Goal: Transaction & Acquisition: Purchase product/service

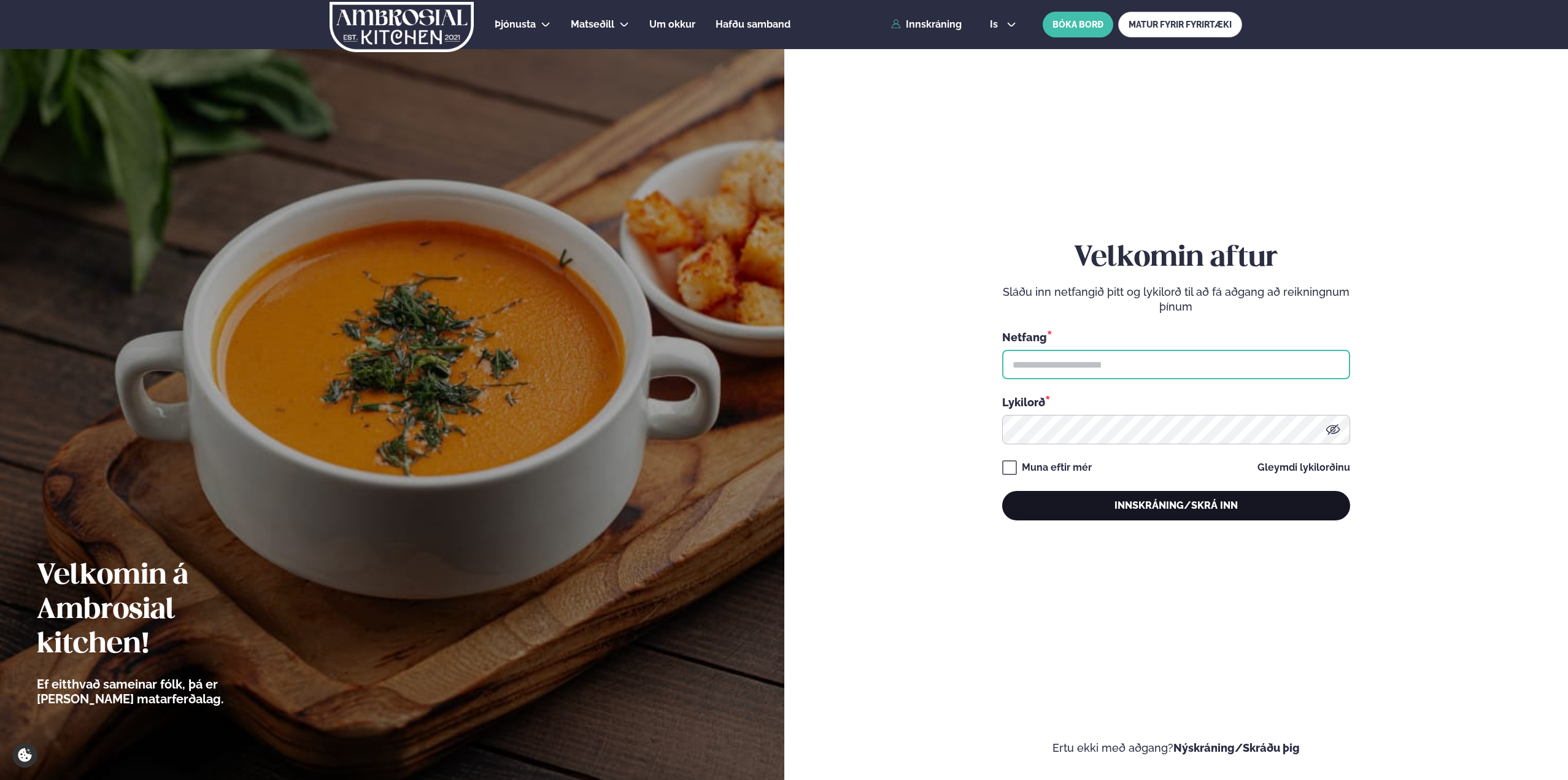
type input "**********"
click at [1279, 514] on button "Innskráning/Skrá inn" at bounding box center [1175, 505] width 347 height 29
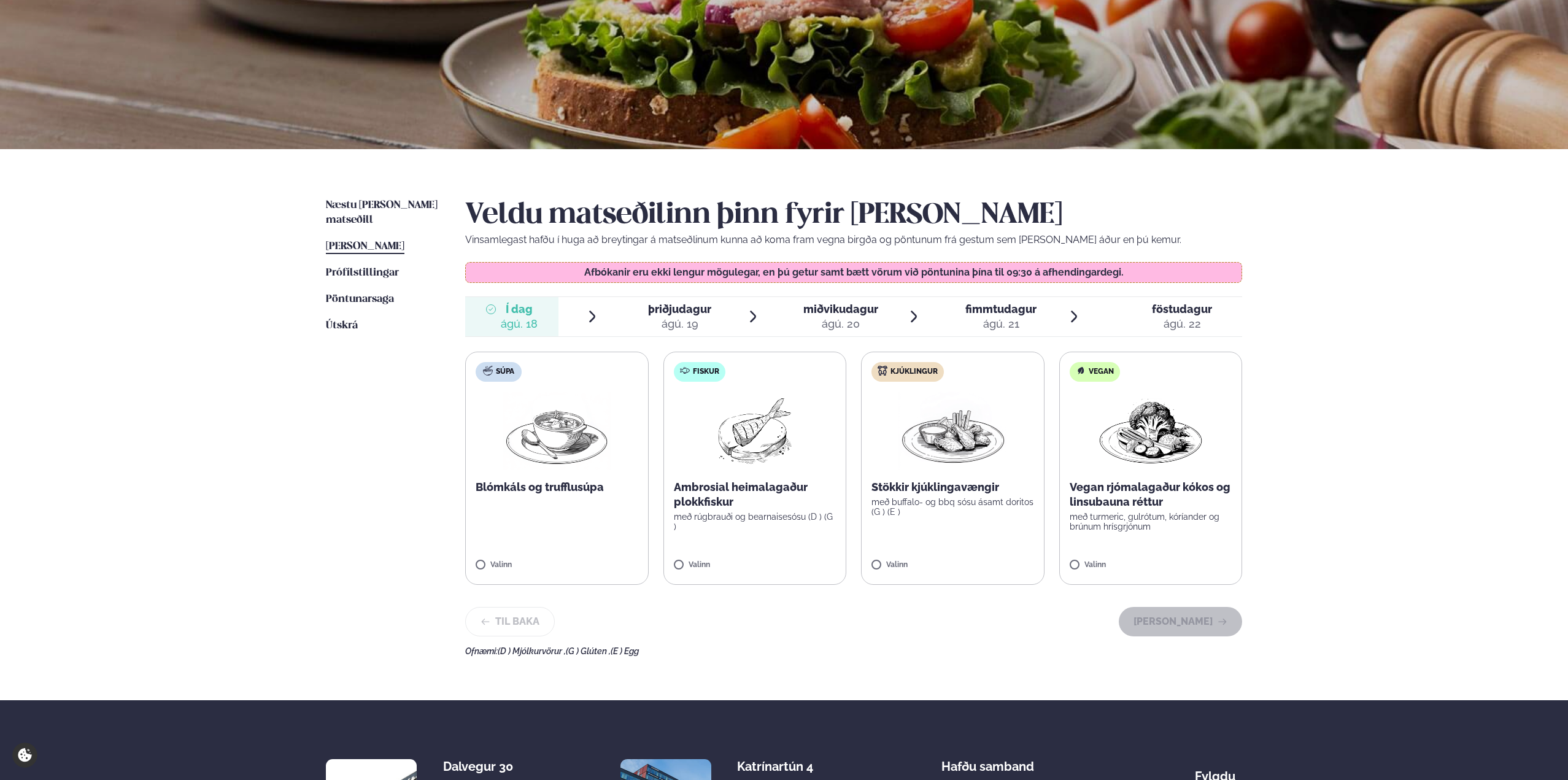
scroll to position [123, 0]
click at [743, 470] on label "Fiskur Ambrosial heimalagaður plokkfiskur með rúgbrauði og bearnaisesósu (D ) (…" at bounding box center [756, 468] width 184 height 233
click at [1165, 627] on button "[PERSON_NAME]" at bounding box center [1180, 620] width 123 height 29
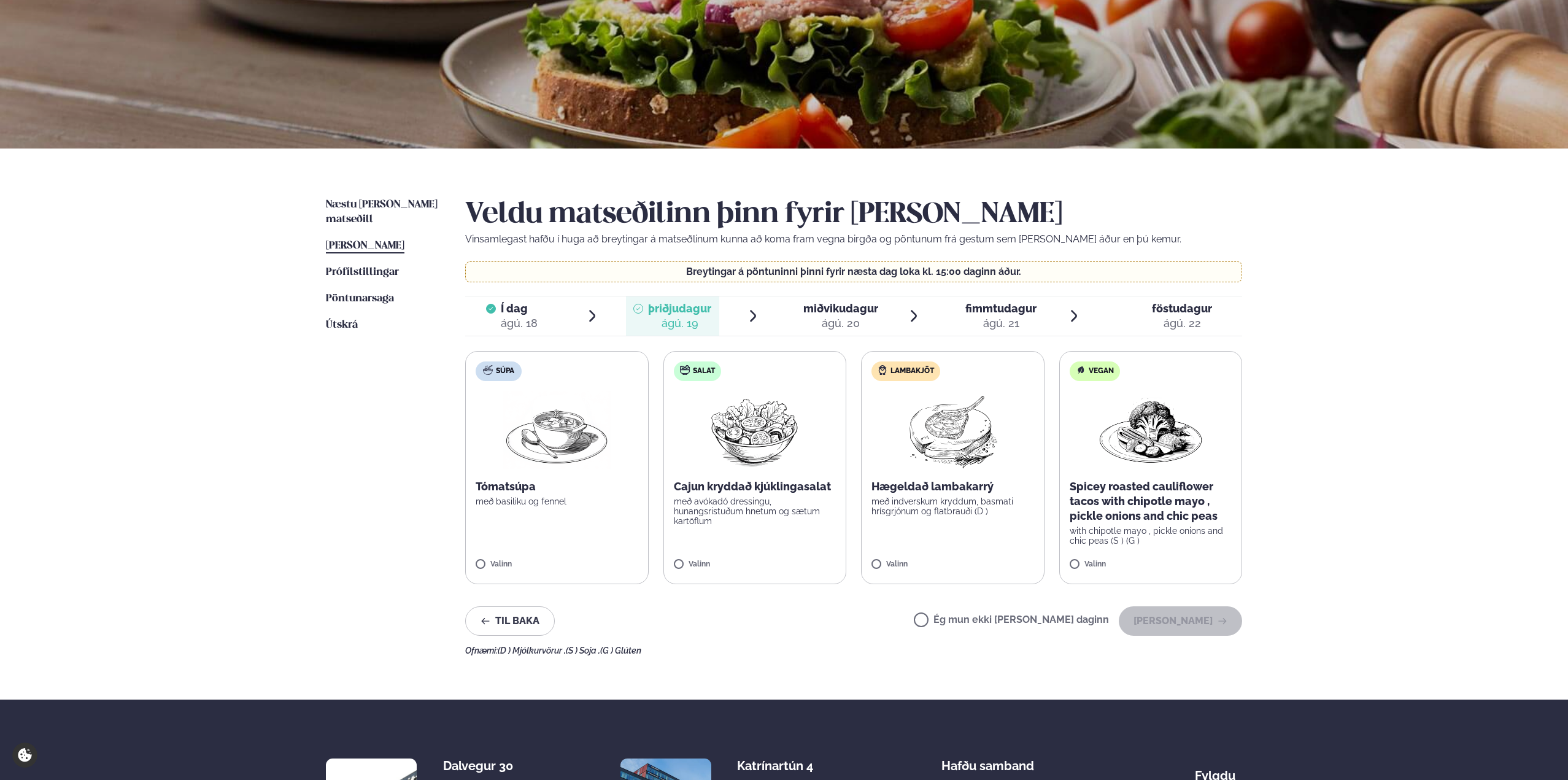
click at [978, 502] on p "með indverskum kryddum, basmati hrísgrjónum og flatbrauði (D )" at bounding box center [953, 505] width 163 height 20
click at [1216, 619] on button "[PERSON_NAME]" at bounding box center [1180, 620] width 123 height 29
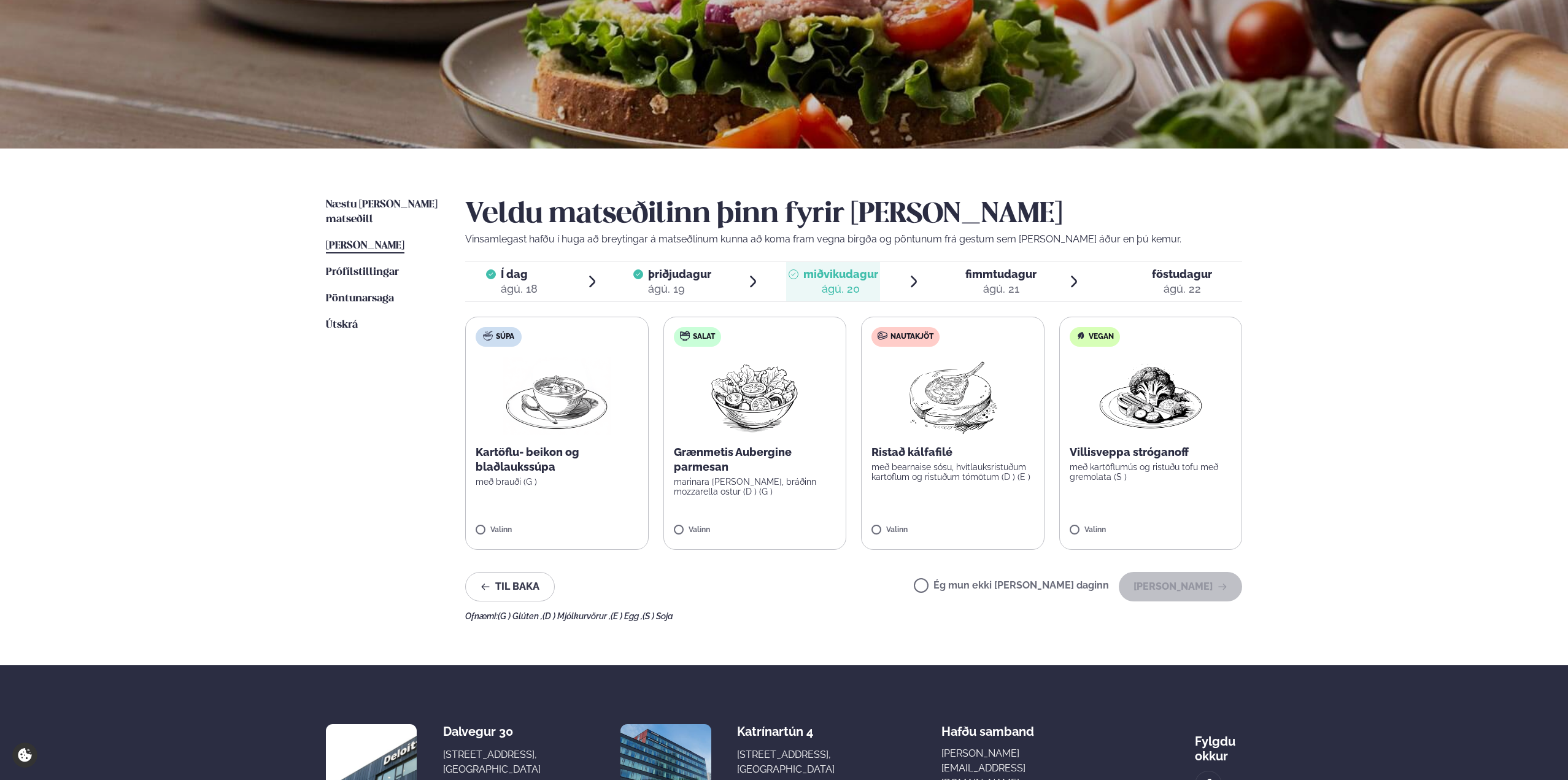
click at [991, 414] on img at bounding box center [953, 396] width 109 height 79
click at [1191, 595] on button "[PERSON_NAME]" at bounding box center [1180, 586] width 123 height 29
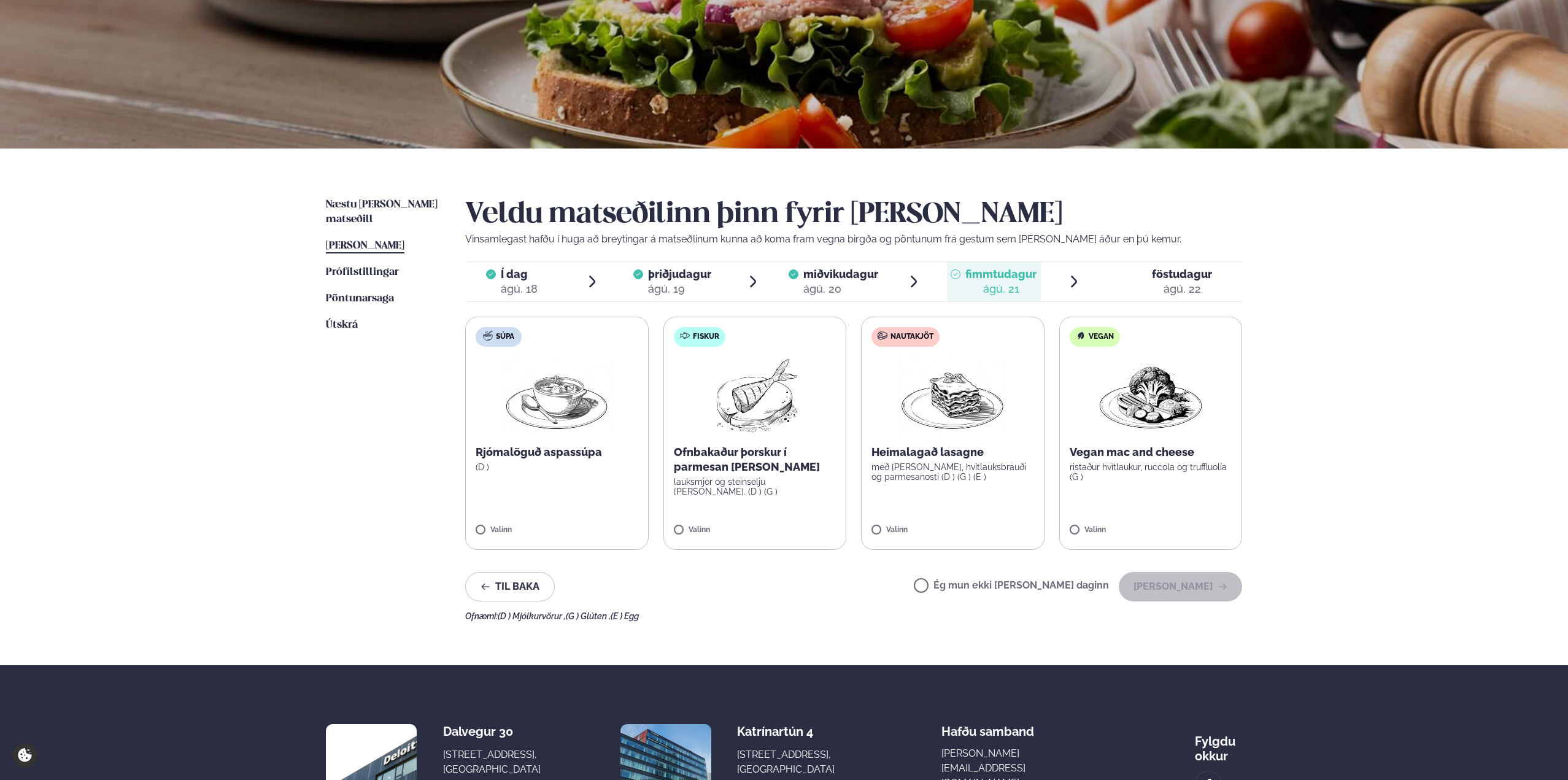
click at [920, 451] on p "Heimalagað lasagne" at bounding box center [953, 452] width 163 height 15
click at [1146, 576] on button "[PERSON_NAME]" at bounding box center [1180, 586] width 123 height 29
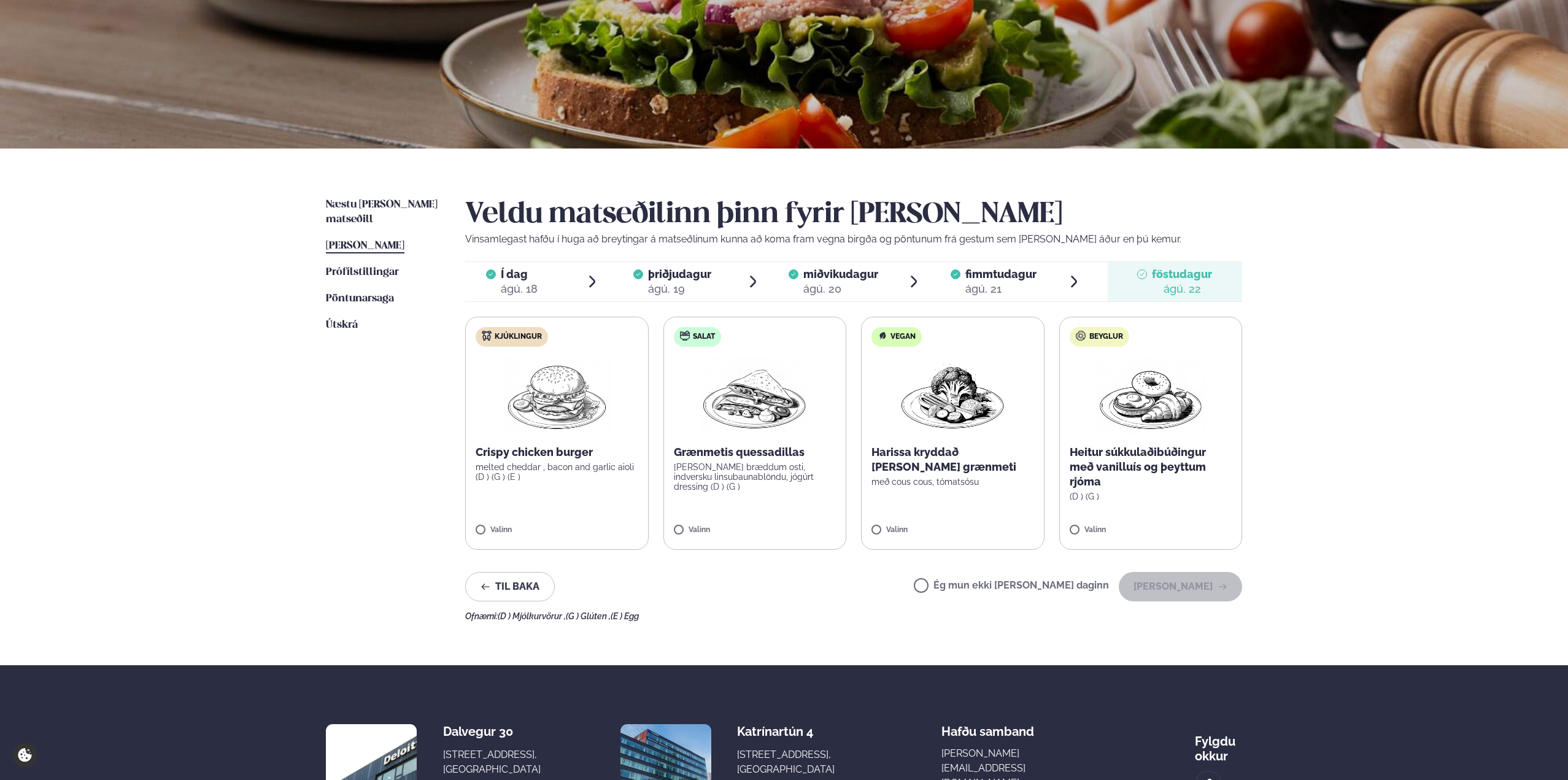
click at [588, 444] on label "Kjúklingur Crispy chicken burger melted cheddar , bacon and garlic aioli (D ) (…" at bounding box center [557, 433] width 184 height 233
click at [1213, 597] on button "[PERSON_NAME]" at bounding box center [1180, 586] width 123 height 29
